Goal: Information Seeking & Learning: Find specific fact

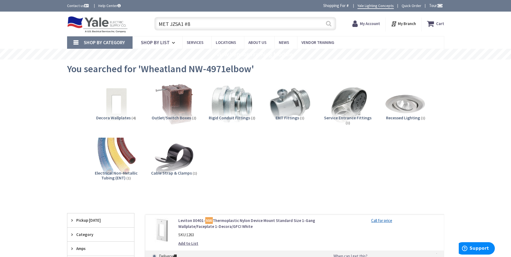
type input "MET JZSA1 #8"
click at [331, 23] on button "Search" at bounding box center [328, 24] width 7 height 12
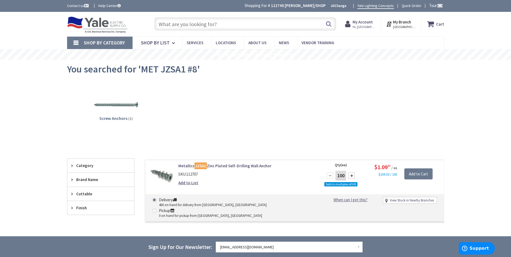
drag, startPoint x: 220, startPoint y: 22, endPoint x: 217, endPoint y: 21, distance: 3.6
click at [220, 22] on input "text" at bounding box center [245, 23] width 182 height 13
paste input "BUR KA6U"
type input "BUR KA6U"
click at [327, 25] on button "Search" at bounding box center [328, 24] width 7 height 12
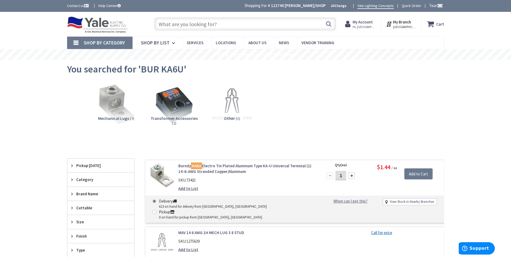
click at [185, 26] on input "text" at bounding box center [245, 23] width 182 height 13
paste input "CRS 531"
type input "CRS 531"
click at [329, 25] on button "Search" at bounding box center [328, 24] width 7 height 12
